Goal: Information Seeking & Learning: Learn about a topic

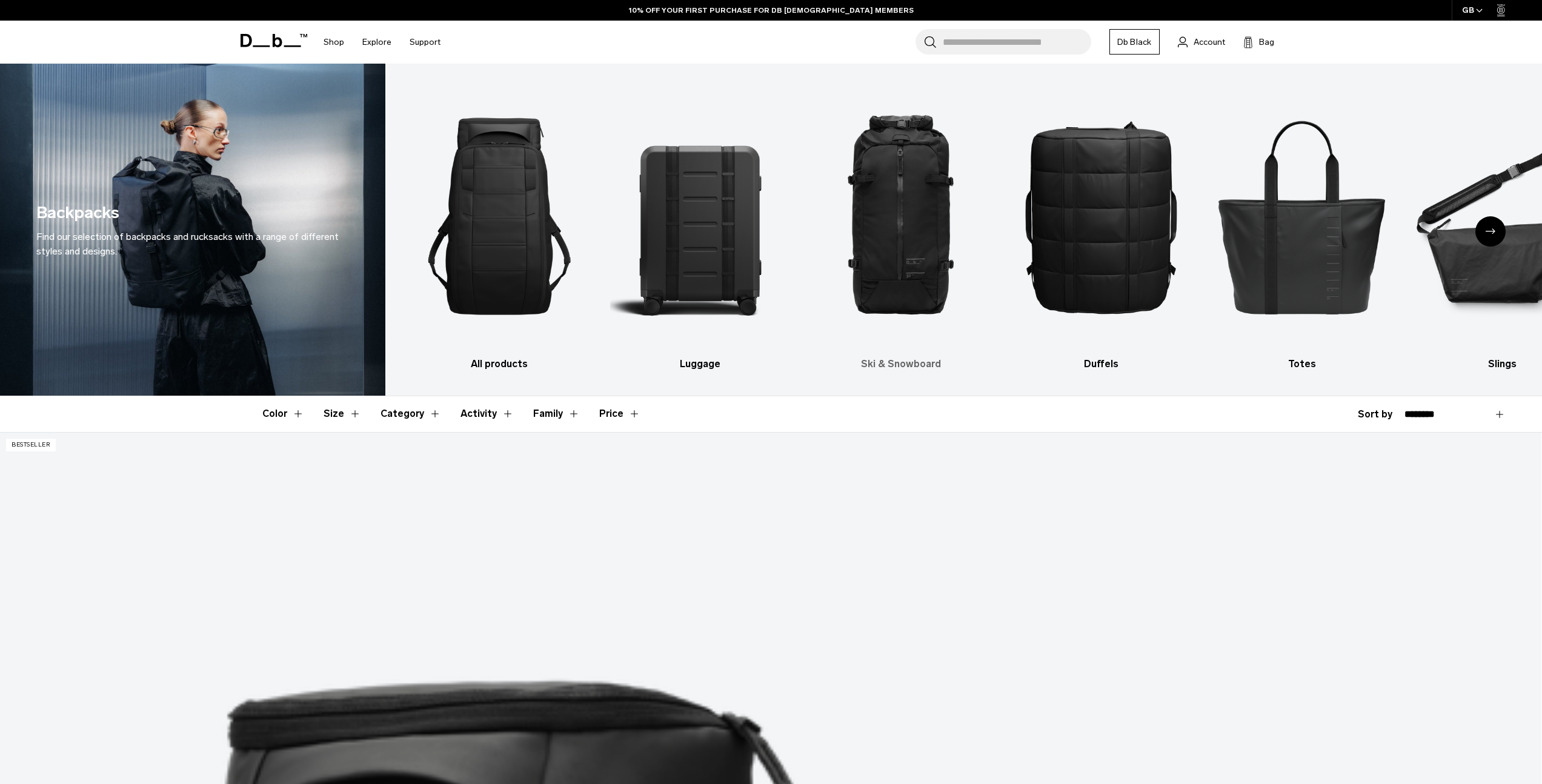
click at [879, 196] on img "3 / 10" at bounding box center [901, 216] width 180 height 269
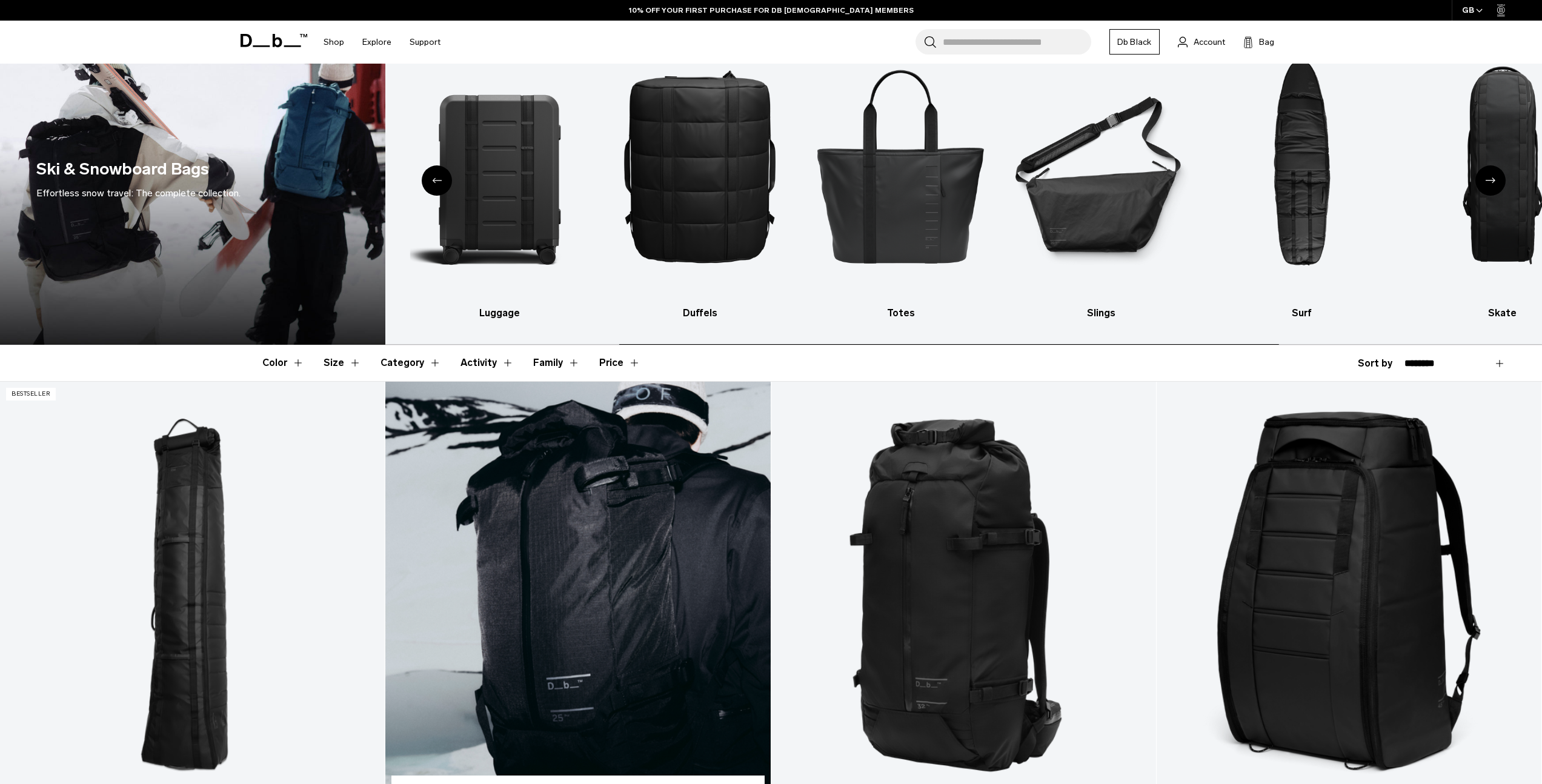
scroll to position [300, 0]
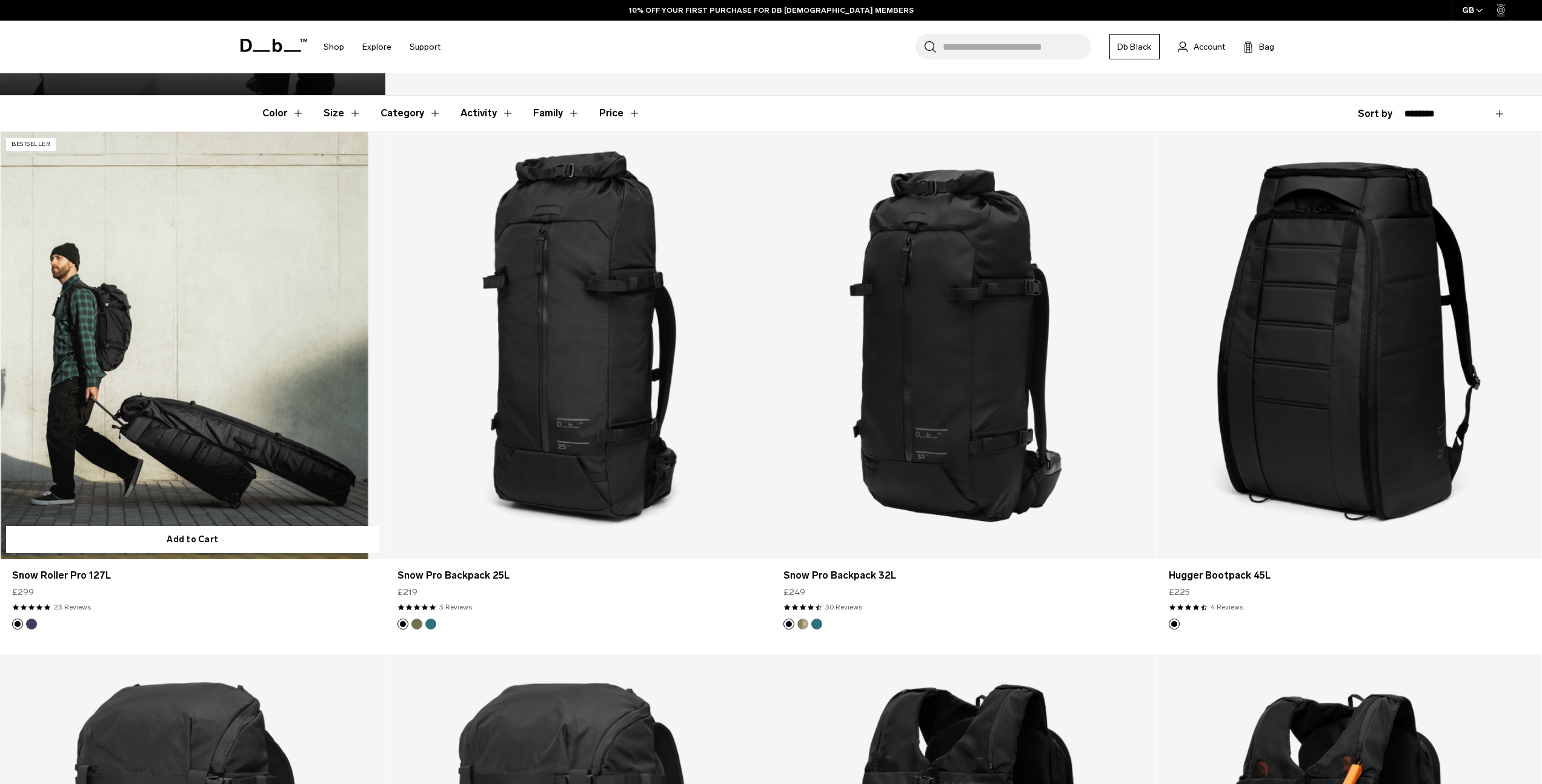
click at [206, 335] on link "Snow Roller Pro 127L" at bounding box center [192, 346] width 385 height 428
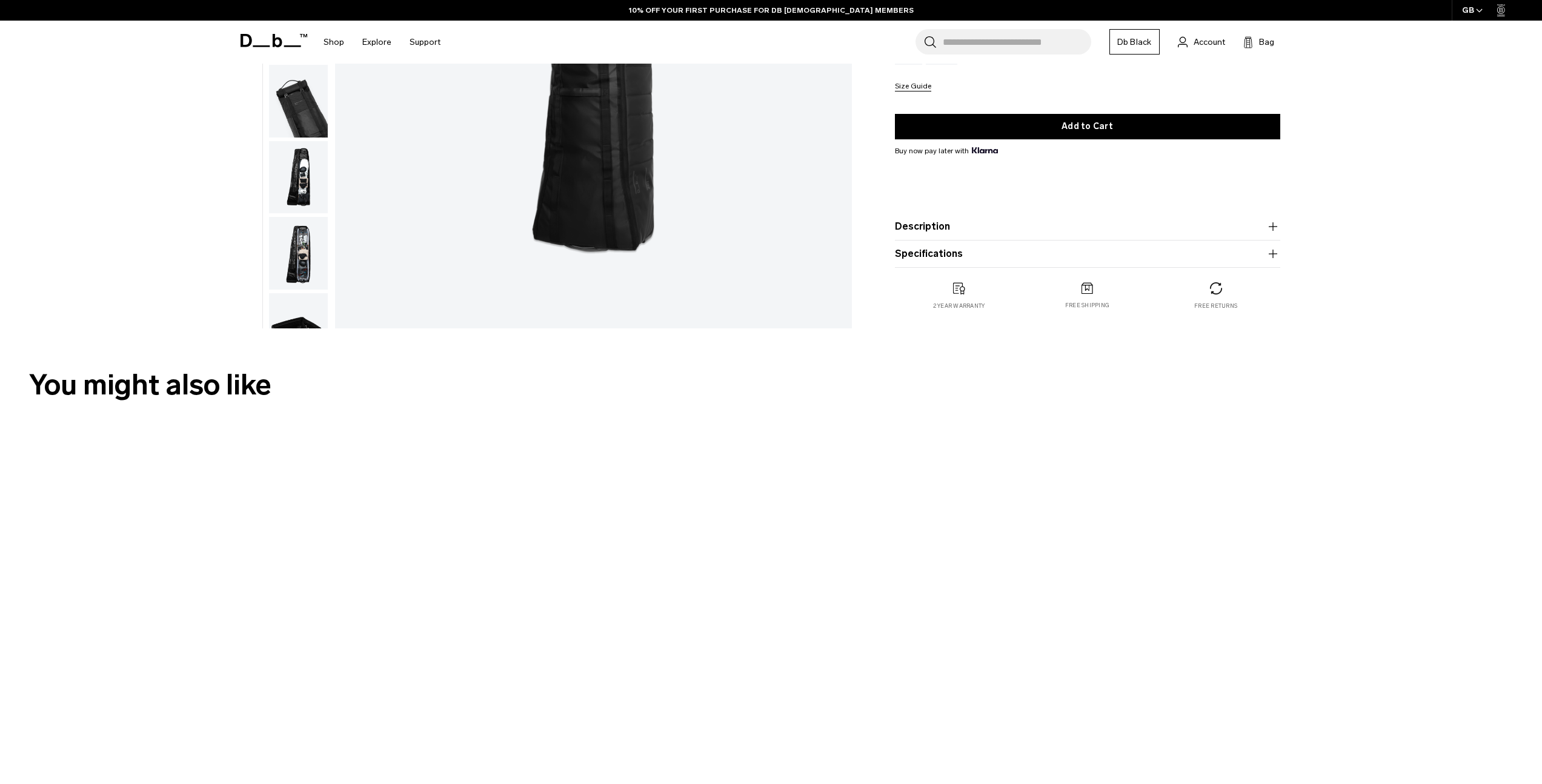
scroll to position [406, 0]
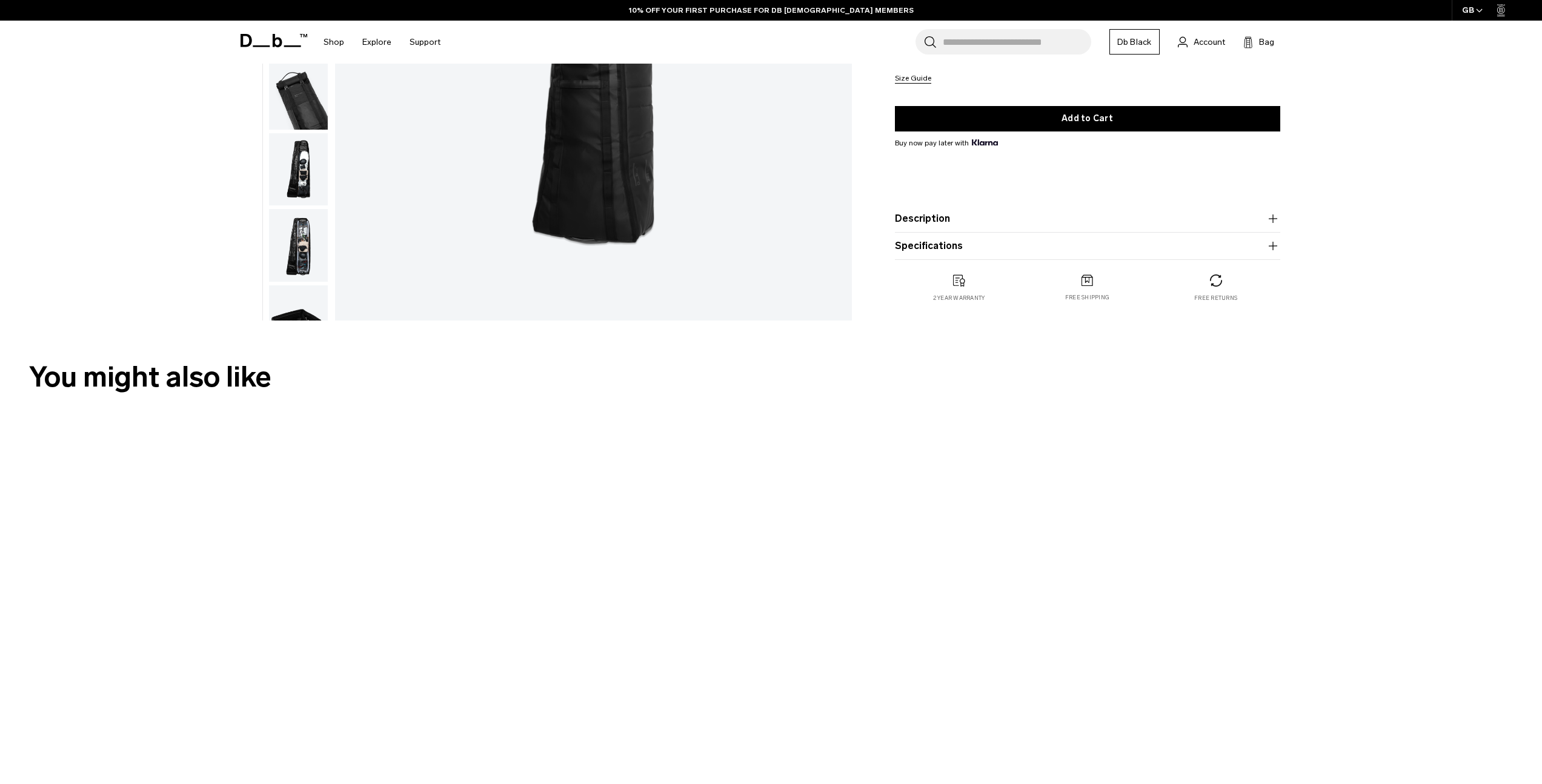
click at [935, 245] on button "Specifications" at bounding box center [1087, 246] width 385 height 15
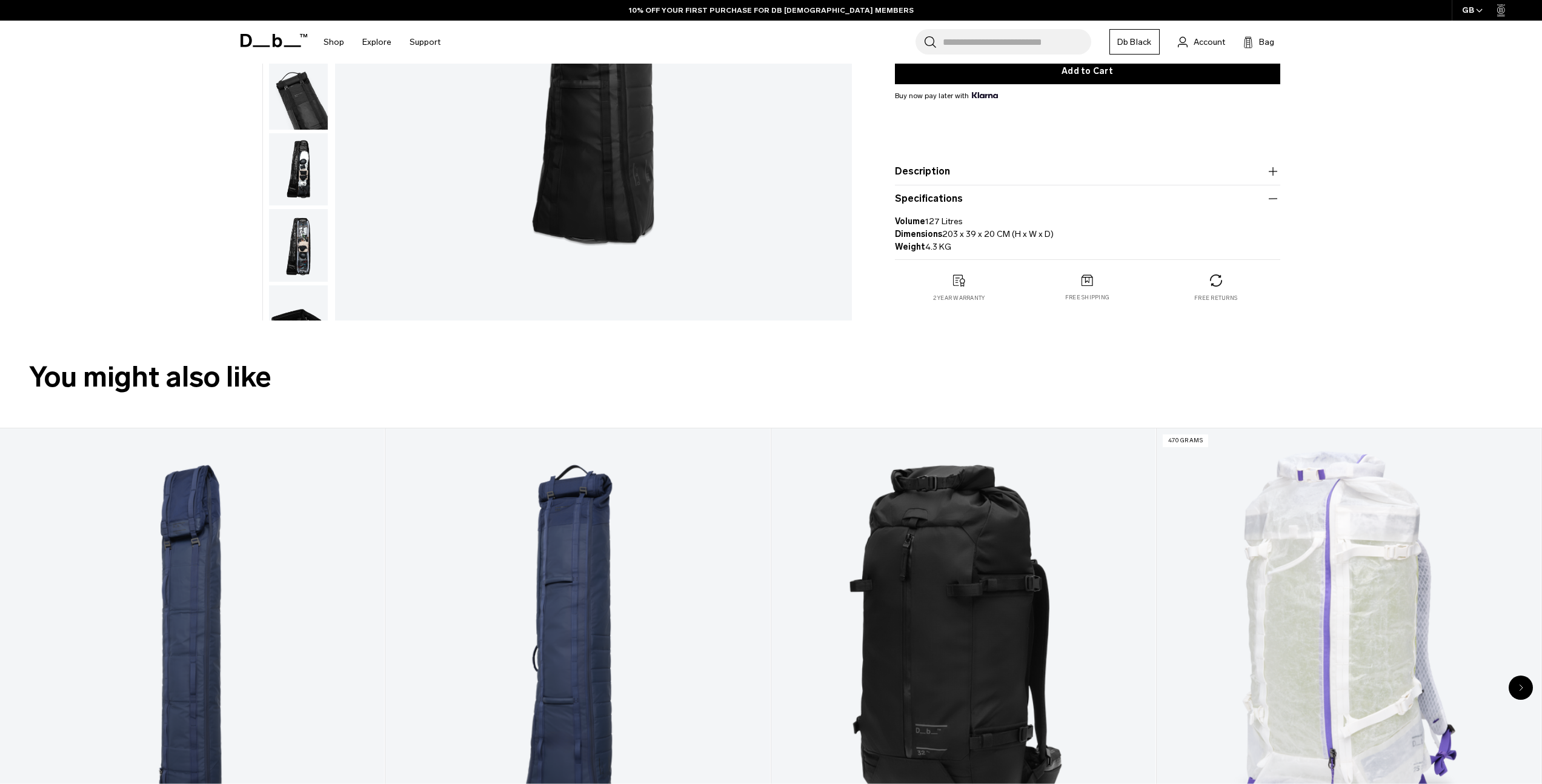
click at [925, 165] on button "Description" at bounding box center [1087, 171] width 385 height 15
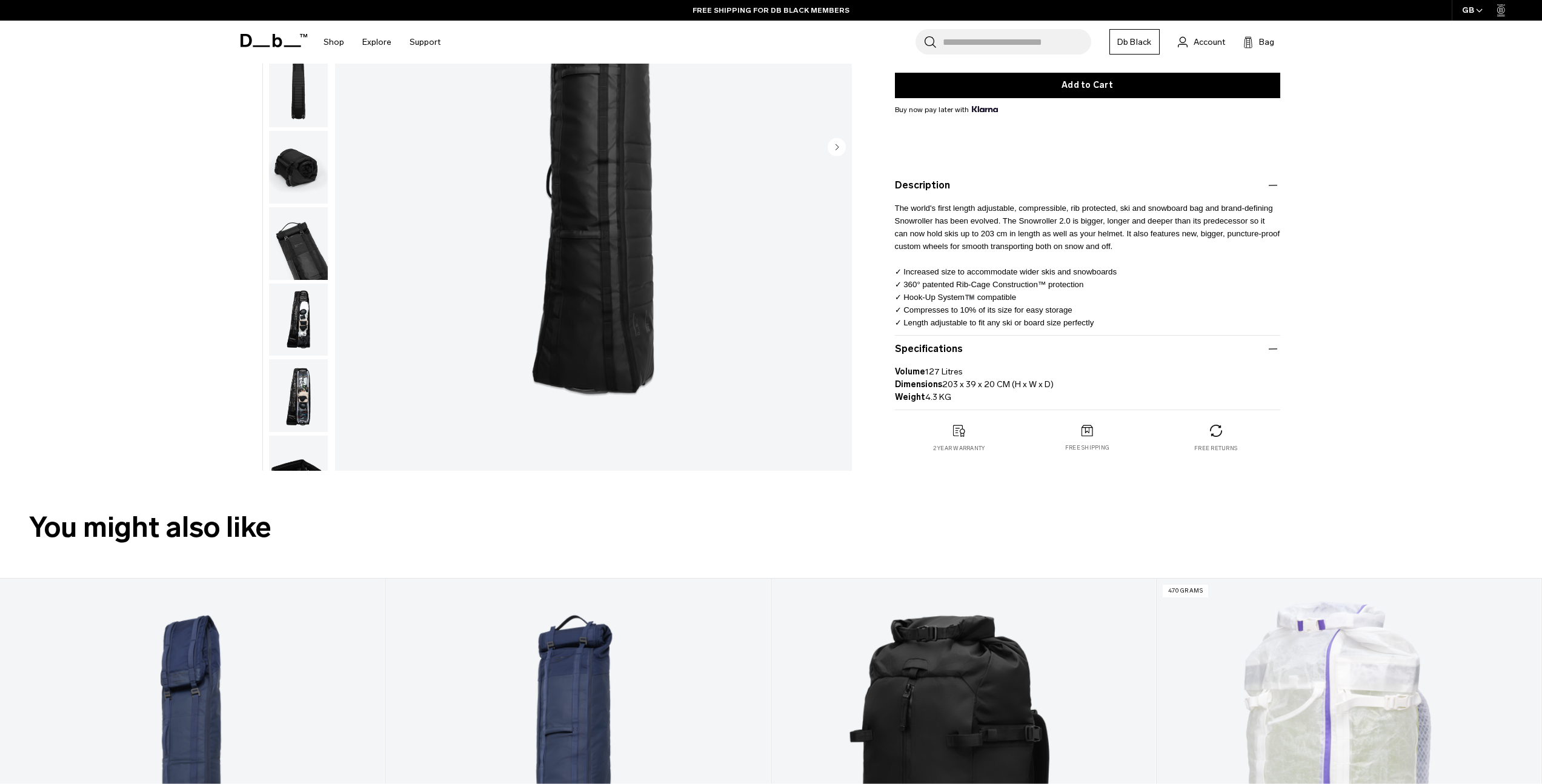
scroll to position [318, 0]
